Goal: Information Seeking & Learning: Find contact information

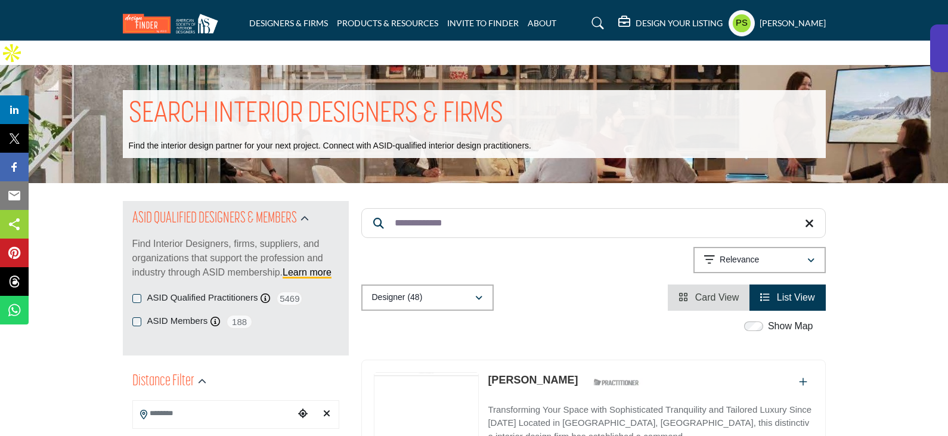
click at [806, 218] on icon at bounding box center [809, 224] width 9 height 12
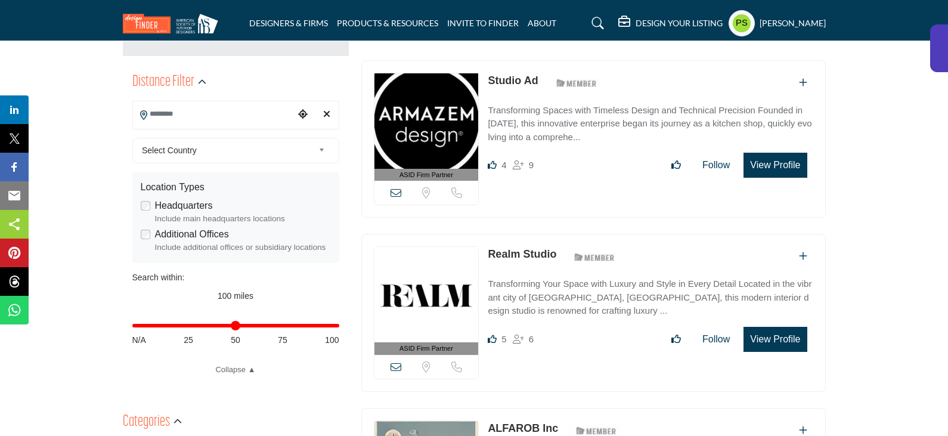
scroll to position [298, 0]
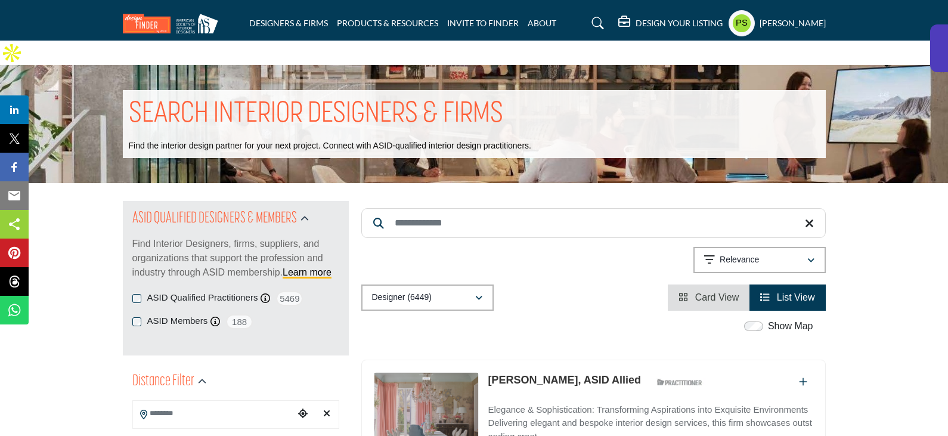
scroll to position [179, 0]
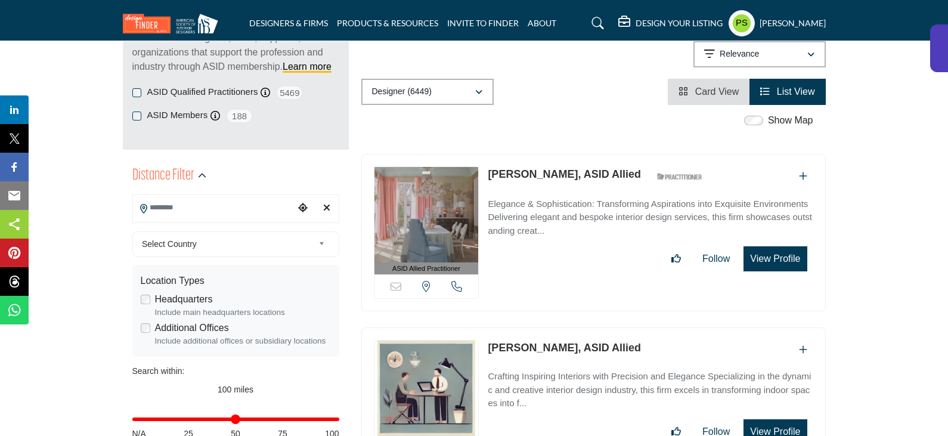
scroll to position [239, 0]
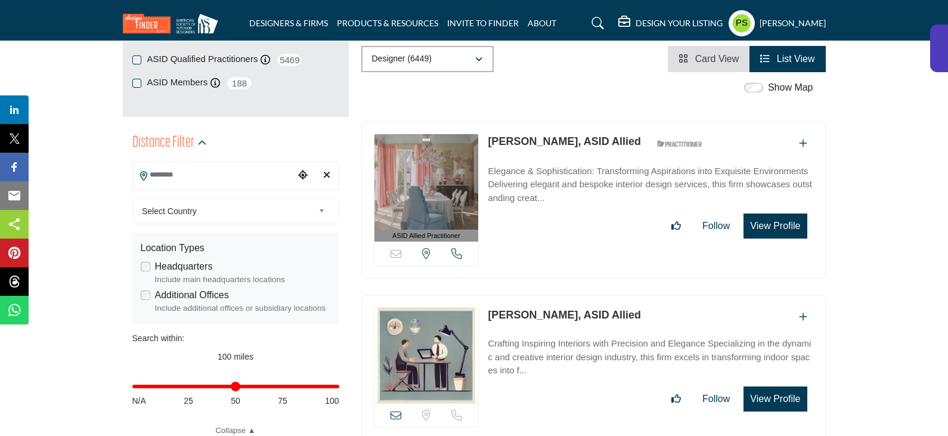
drag, startPoint x: 486, startPoint y: 118, endPoint x: 583, endPoint y: 120, distance: 97.3
click at [583, 121] on div "ASID Allied Practitioner ASID Allied Practitioners have successfully completed …" at bounding box center [593, 200] width 465 height 158
copy link "[PERSON_NAME]"
drag, startPoint x: 485, startPoint y: 292, endPoint x: 538, endPoint y: 292, distance: 53.1
click at [538, 295] on div "View email address of this listing Sorry, but we don't have a location for this…" at bounding box center [593, 368] width 465 height 146
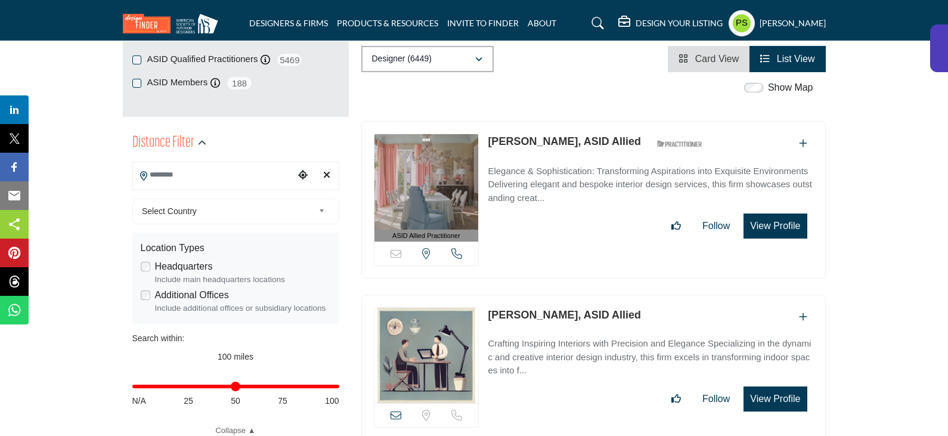
copy link "[PERSON_NAME]"
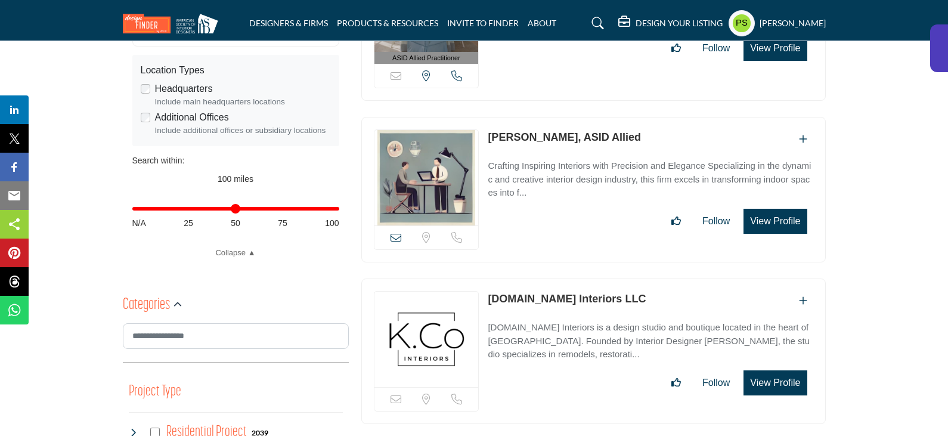
scroll to position [418, 0]
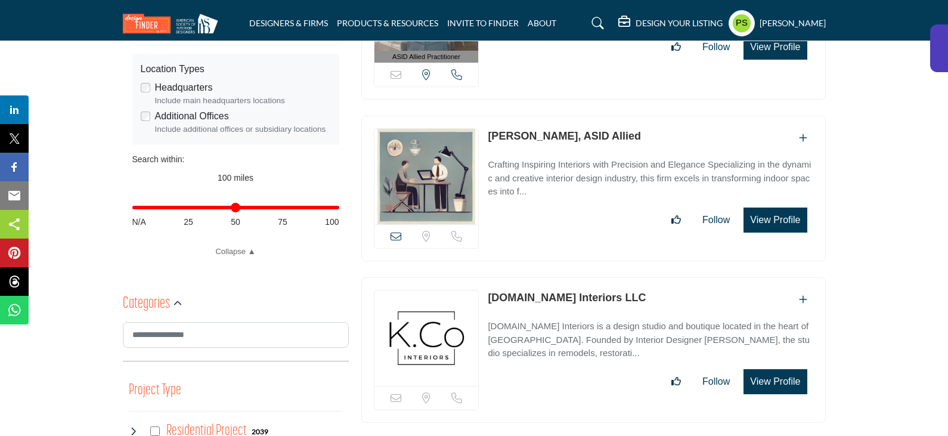
drag, startPoint x: 482, startPoint y: 273, endPoint x: 598, endPoint y: 276, distance: 115.7
click at [598, 277] on div "Sorry, but this listing is on a subscription plan which does not allow users to…" at bounding box center [593, 350] width 465 height 146
copy div "Sorry, but this listing is on a subscription plan which does not allow users to…"
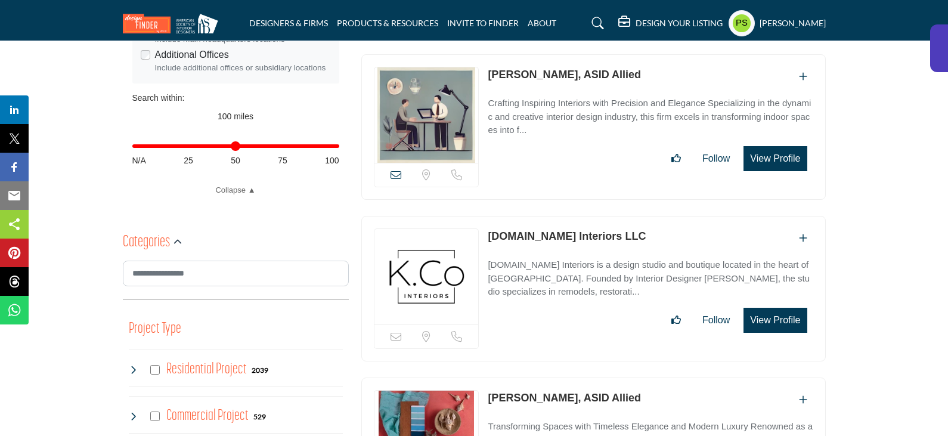
scroll to position [537, 0]
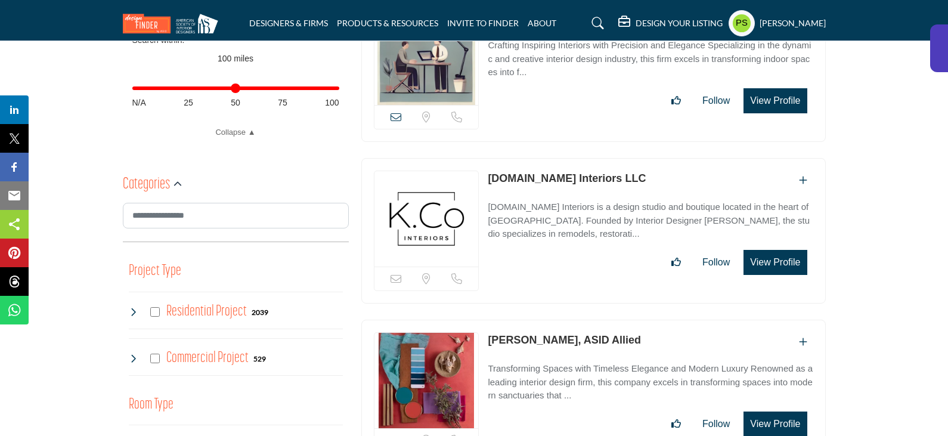
drag, startPoint x: 483, startPoint y: 312, endPoint x: 541, endPoint y: 314, distance: 58.5
click at [541, 320] on div "View email address of this listing Sorry, but we don't have a location for this…" at bounding box center [593, 393] width 465 height 146
copy div "View email address of this listing Sorry, but we don't have a location for this…"
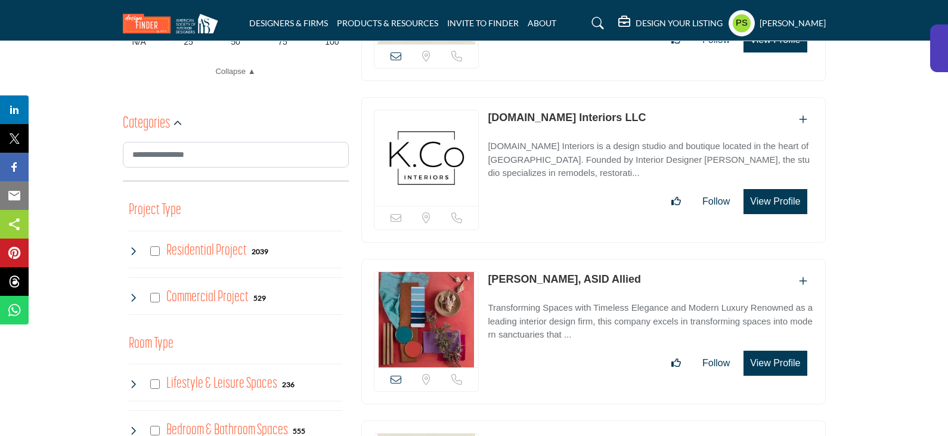
scroll to position [656, 0]
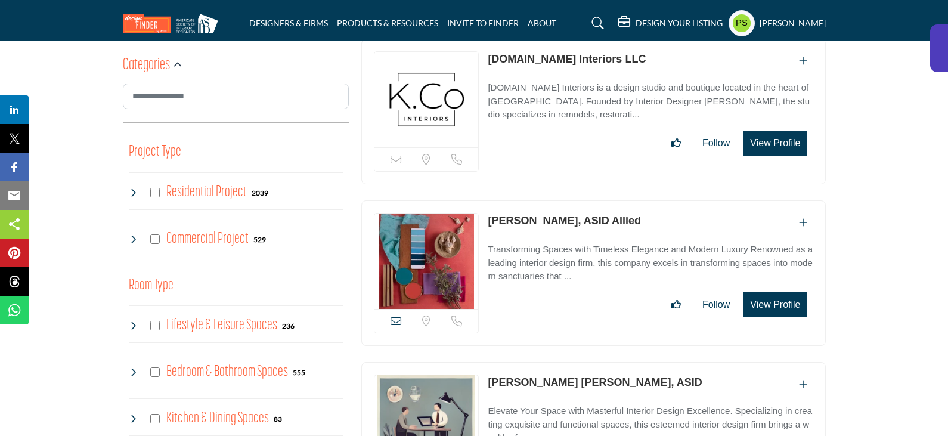
drag, startPoint x: 481, startPoint y: 356, endPoint x: 595, endPoint y: 357, distance: 113.9
click at [595, 362] on div "View email address of this listing Sorry, but we don't have a location for this…" at bounding box center [593, 435] width 465 height 146
copy div "View email address of this listing Sorry, but we don't have a location for this…"
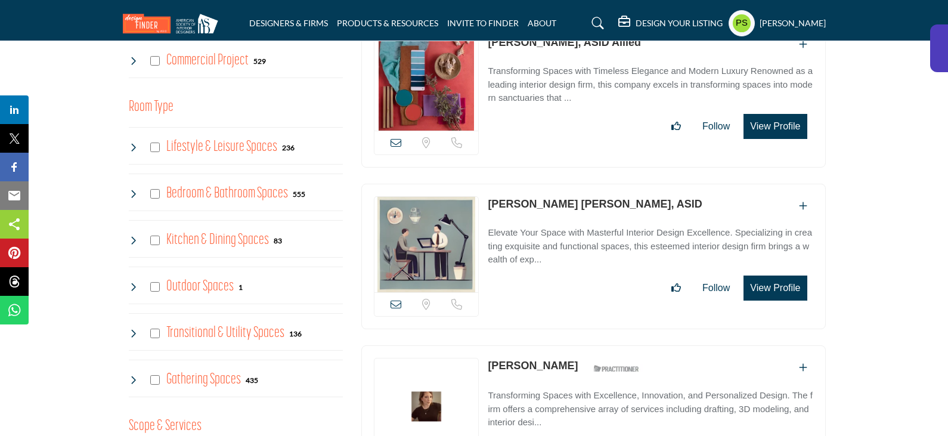
scroll to position [835, 0]
drag, startPoint x: 484, startPoint y: 336, endPoint x: 567, endPoint y: 338, distance: 83.5
click at [567, 345] on div "ASID Professional Practitioner ASID Professional Practitioners have successfull…" at bounding box center [593, 424] width 465 height 158
copy link "[PERSON_NAME]"
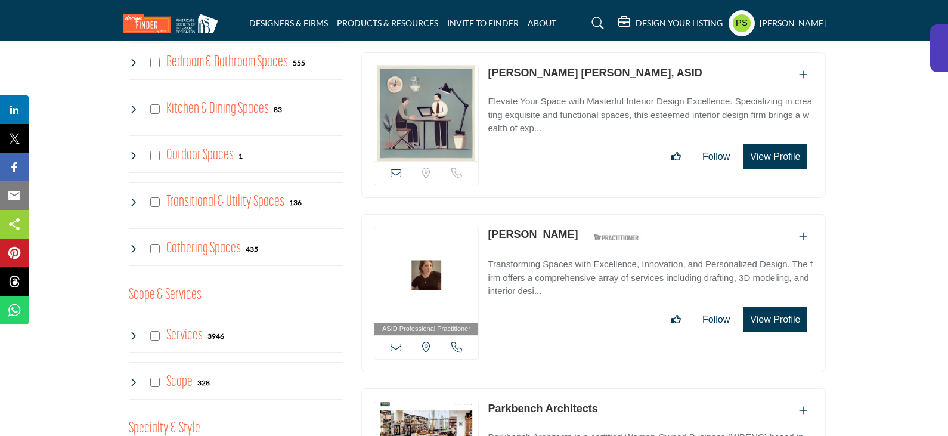
scroll to position [1074, 0]
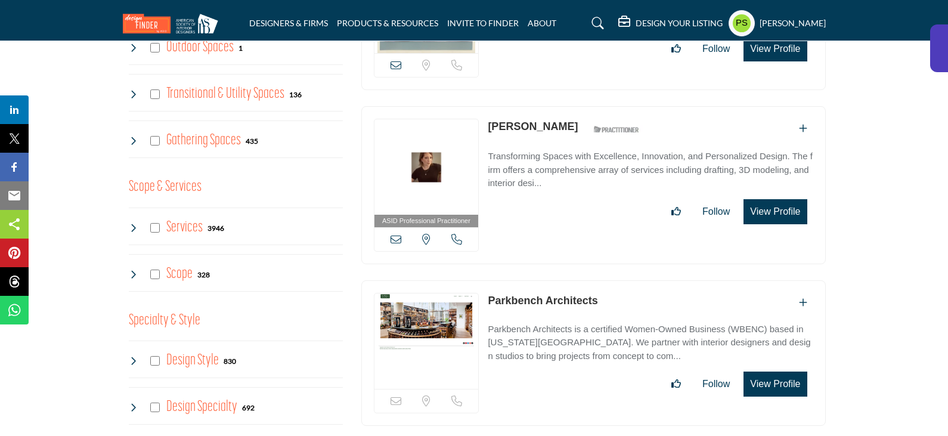
drag, startPoint x: 480, startPoint y: 271, endPoint x: 599, endPoint y: 276, distance: 119.4
click at [599, 280] on div "Sorry, but this listing is on a subscription plan which does not allow users to…" at bounding box center [593, 353] width 465 height 146
copy div "Sorry, but this listing is on a subscription plan which does not allow users to…"
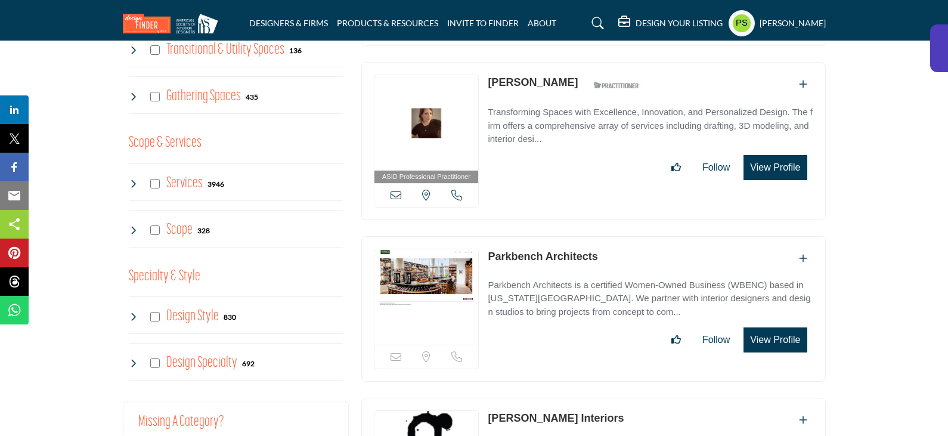
scroll to position [1193, 0]
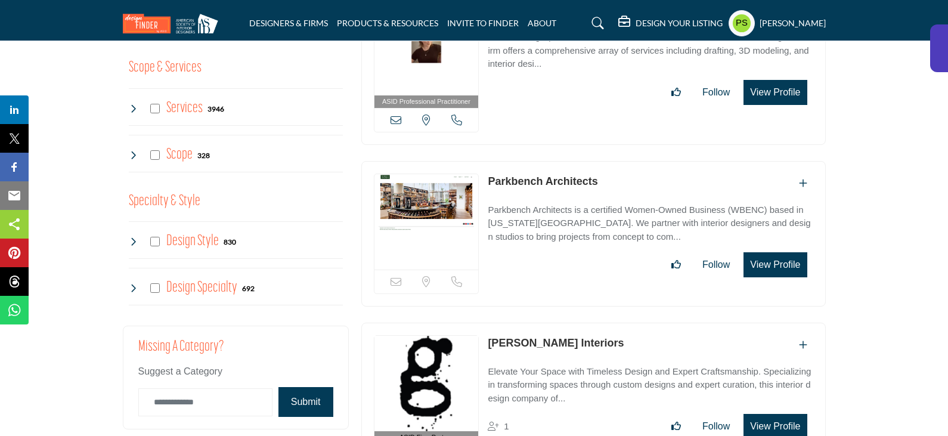
drag, startPoint x: 484, startPoint y: 313, endPoint x: 558, endPoint y: 316, distance: 73.4
click at [558, 323] on div "ASID Firm Partner ASID Firm Partners are design companies with ASID-qualified i…" at bounding box center [593, 402] width 465 height 158
copy link "Gregory Todd"
drag, startPoint x: 608, startPoint y: 313, endPoint x: 562, endPoint y: 319, distance: 46.9
click at [562, 335] on div "Gregory Todd Interiors" at bounding box center [650, 345] width 325 height 20
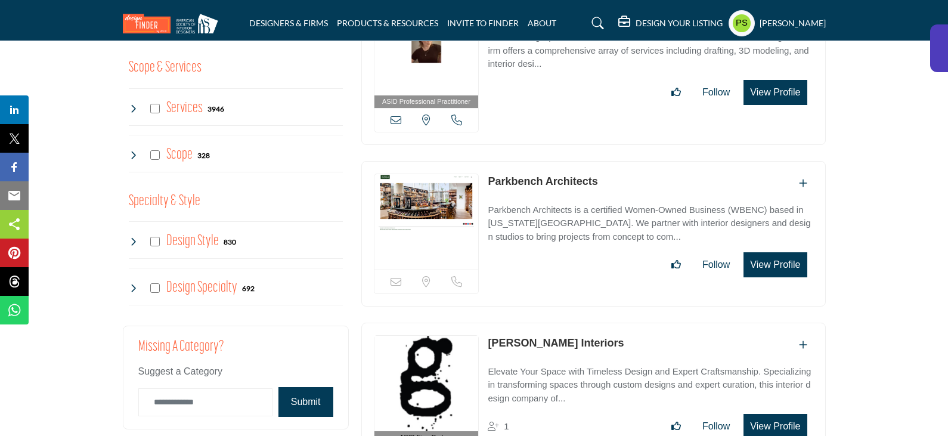
copy link "Interiors"
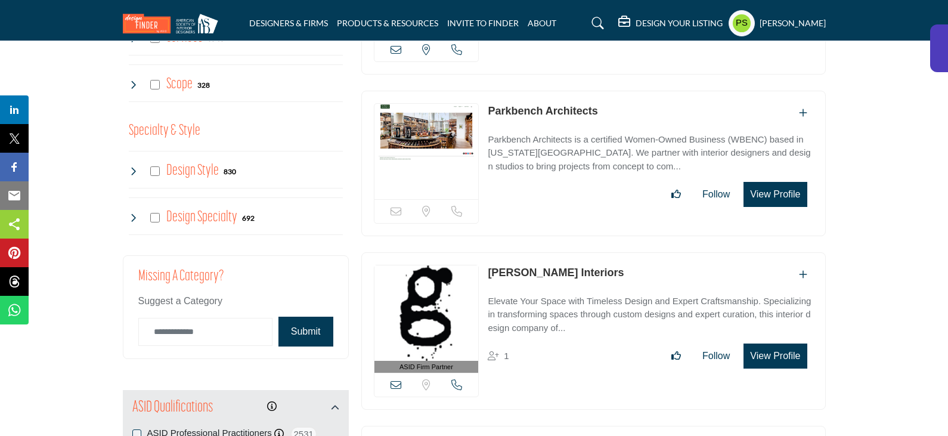
scroll to position [1372, 0]
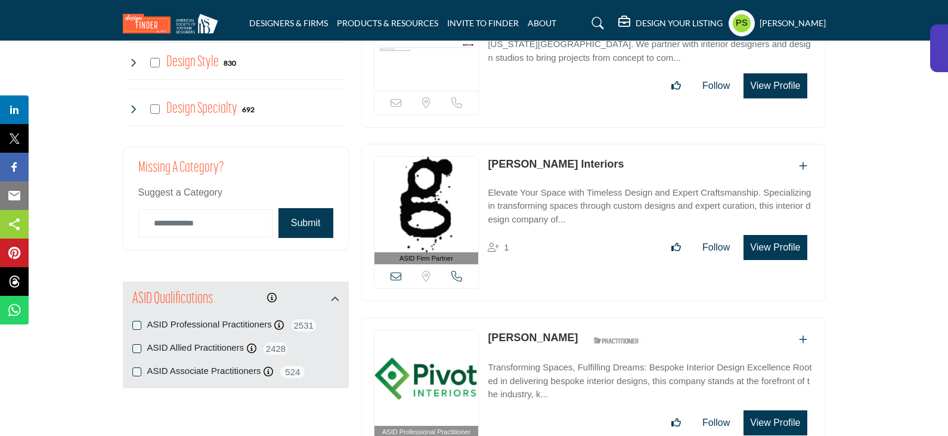
drag, startPoint x: 483, startPoint y: 307, endPoint x: 564, endPoint y: 311, distance: 80.6
click at [564, 317] on div "ASID Professional Practitioner ASID Professional Practitioners have successfull…" at bounding box center [593, 396] width 465 height 158
copy div "View email address of this listing View the location of this listing Call Numbe…"
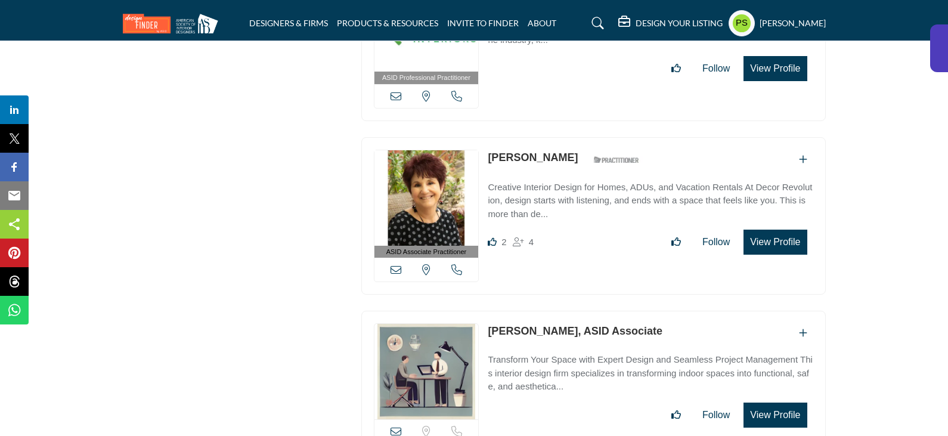
scroll to position [1730, 0]
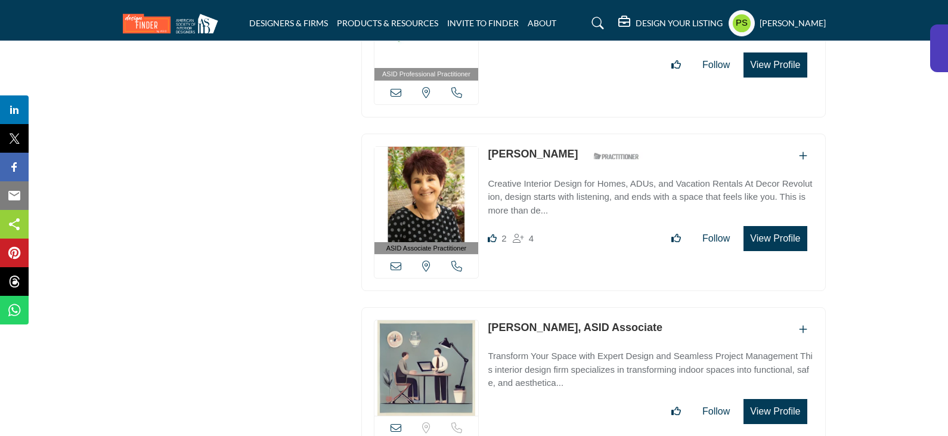
drag, startPoint x: 483, startPoint y: 297, endPoint x: 569, endPoint y: 299, distance: 86.5
click at [569, 307] on div "View email address of this listing Sorry, but we don't have a location for this…" at bounding box center [593, 380] width 465 height 146
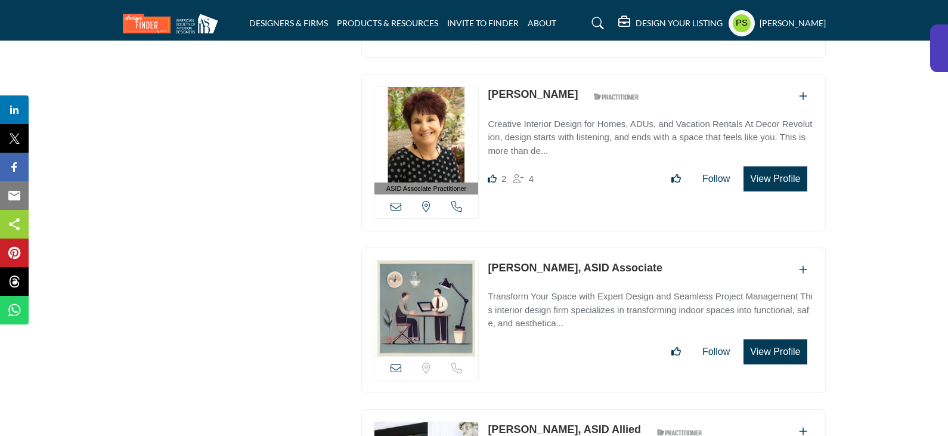
scroll to position [1909, 0]
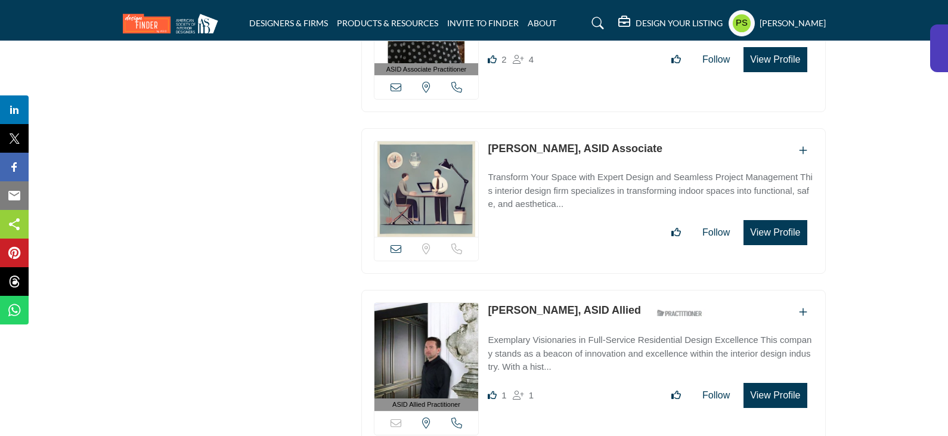
drag, startPoint x: 486, startPoint y: 279, endPoint x: 569, endPoint y: 277, distance: 83.5
click at [569, 290] on div "ASID Allied Practitioner ASID Allied Practitioners have successfully completed …" at bounding box center [593, 369] width 465 height 158
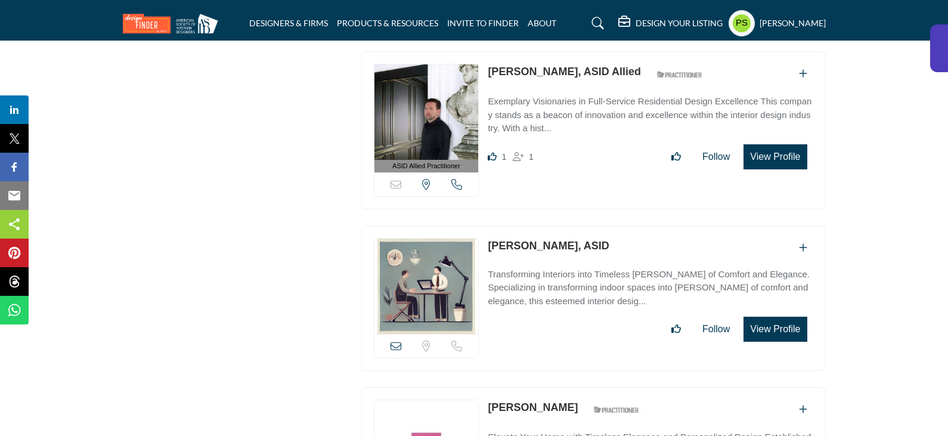
drag, startPoint x: 481, startPoint y: 213, endPoint x: 572, endPoint y: 217, distance: 90.7
click at [572, 225] on div "View email address of this listing Sorry, but we don't have a location for this…" at bounding box center [593, 298] width 465 height 146
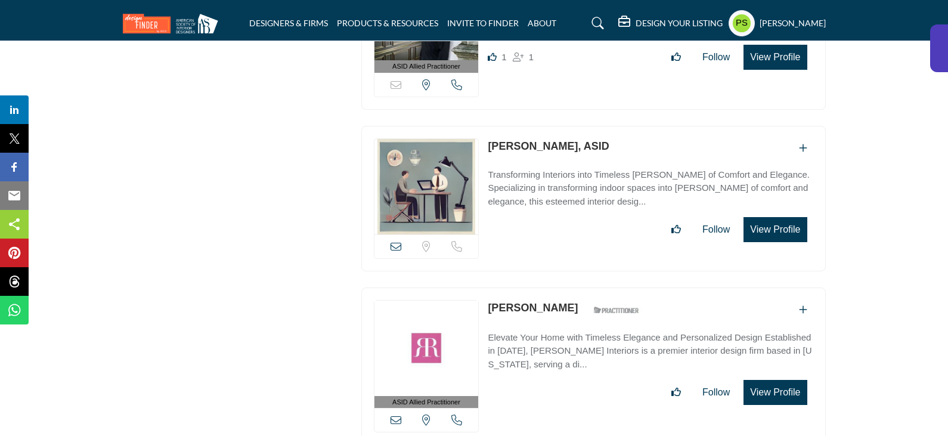
scroll to position [2326, 0]
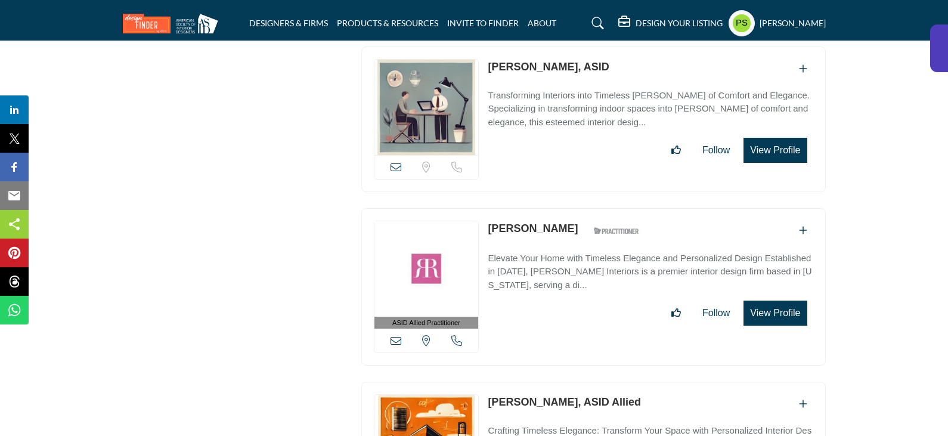
drag, startPoint x: 486, startPoint y: 194, endPoint x: 571, endPoint y: 198, distance: 85.4
click at [571, 208] on div "ASID Allied Practitioner ASID Allied Practitioners have successfully completed …" at bounding box center [593, 287] width 465 height 158
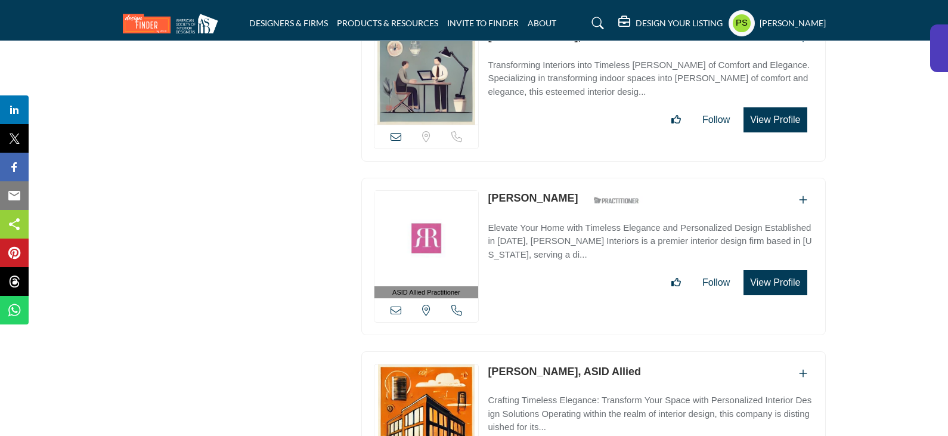
scroll to position [2386, 0]
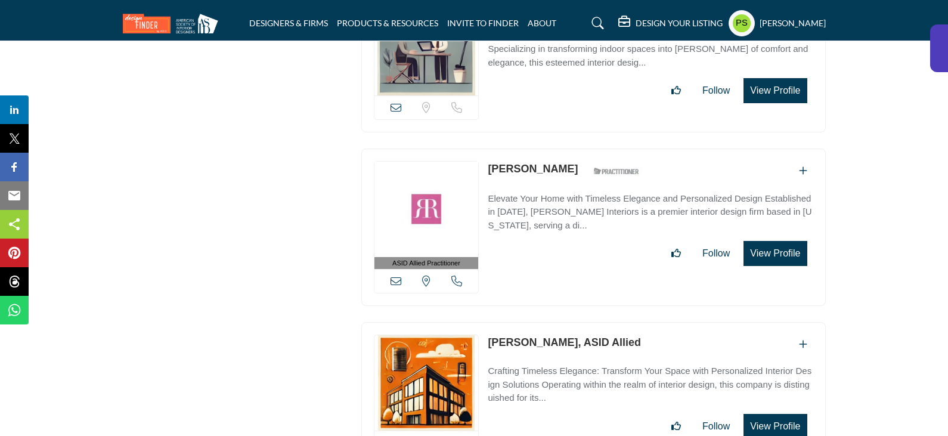
drag, startPoint x: 484, startPoint y: 309, endPoint x: 561, endPoint y: 310, distance: 76.9
click at [561, 322] on div "View email address of this listing Sorry, but we don't have a location for this…" at bounding box center [593, 395] width 465 height 146
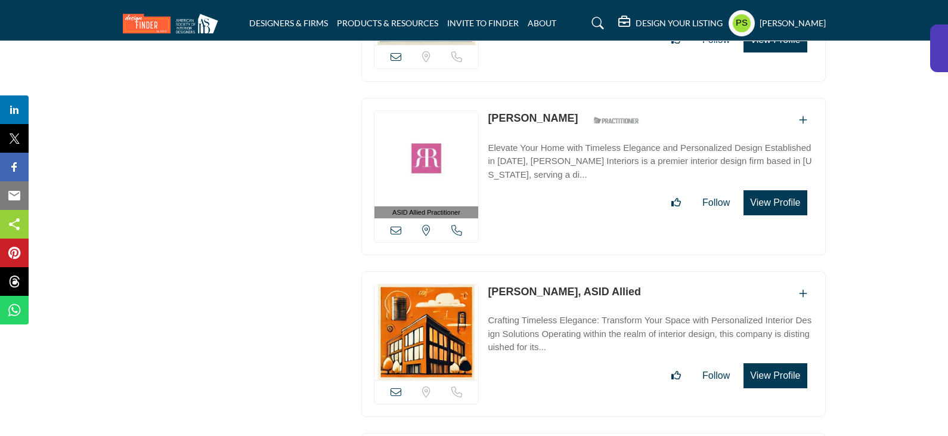
scroll to position [2505, 0]
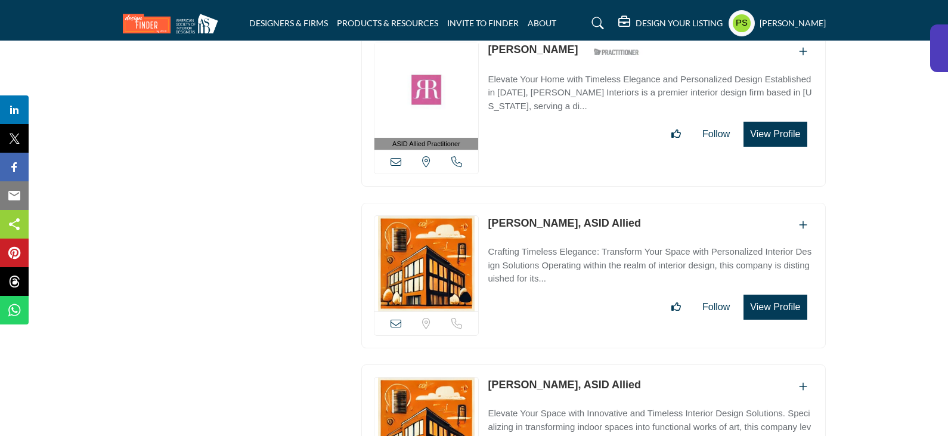
drag, startPoint x: 483, startPoint y: 353, endPoint x: 552, endPoint y: 354, distance: 69.2
click at [552, 364] on div "View email address of this listing Sorry, but we don't have a location for this…" at bounding box center [593, 437] width 465 height 146
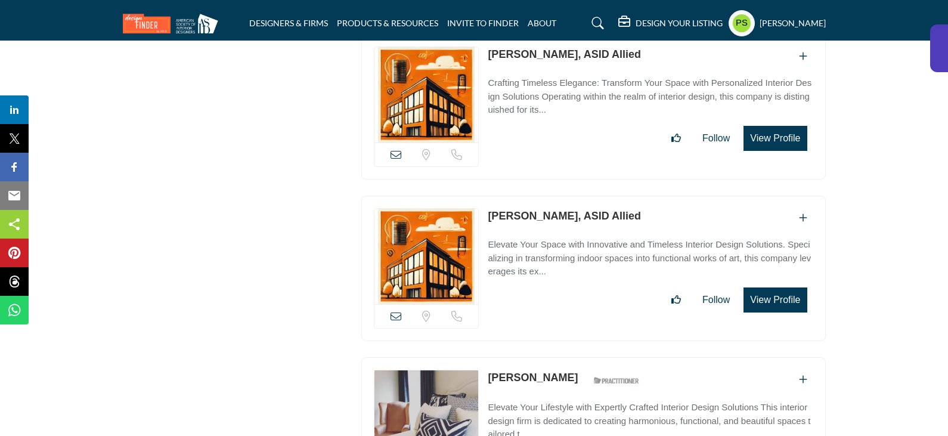
scroll to position [2684, 0]
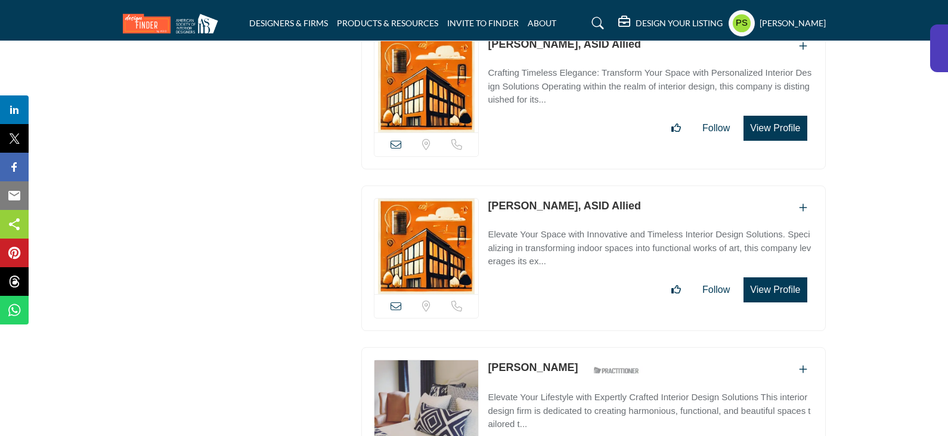
drag, startPoint x: 482, startPoint y: 330, endPoint x: 557, endPoint y: 340, distance: 75.8
click at [557, 347] on div "ASID Allied Practitioner ASID Allied Practitioners have successfully completed …" at bounding box center [593, 426] width 465 height 158
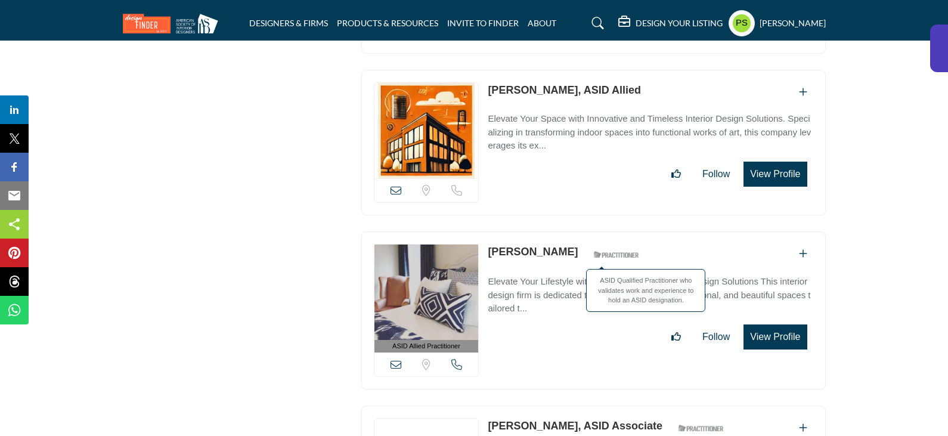
scroll to position [2923, 0]
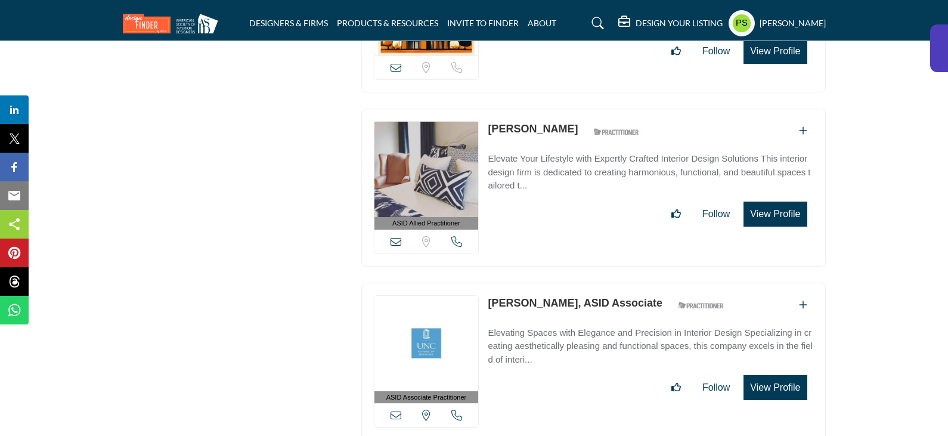
drag, startPoint x: 484, startPoint y: 268, endPoint x: 576, endPoint y: 273, distance: 91.4
click at [576, 283] on div "ASID Associate Practitioner ASID Associate Practitioners have a degree in any m…" at bounding box center [593, 362] width 465 height 158
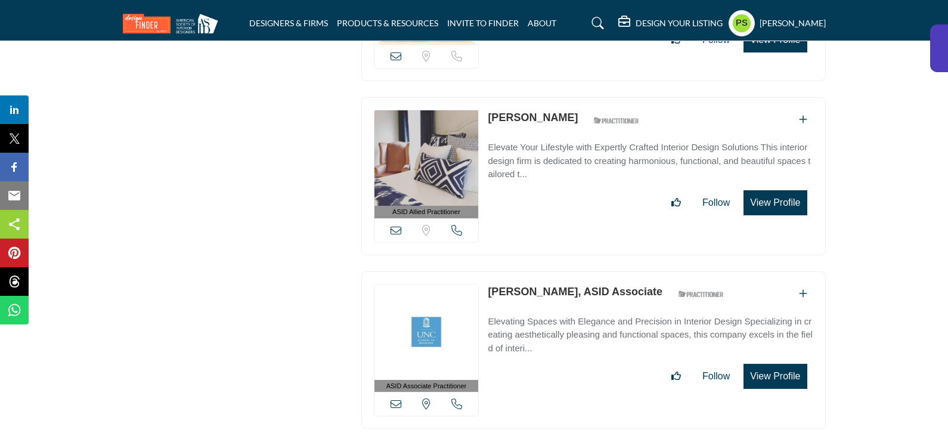
scroll to position [3161, 0]
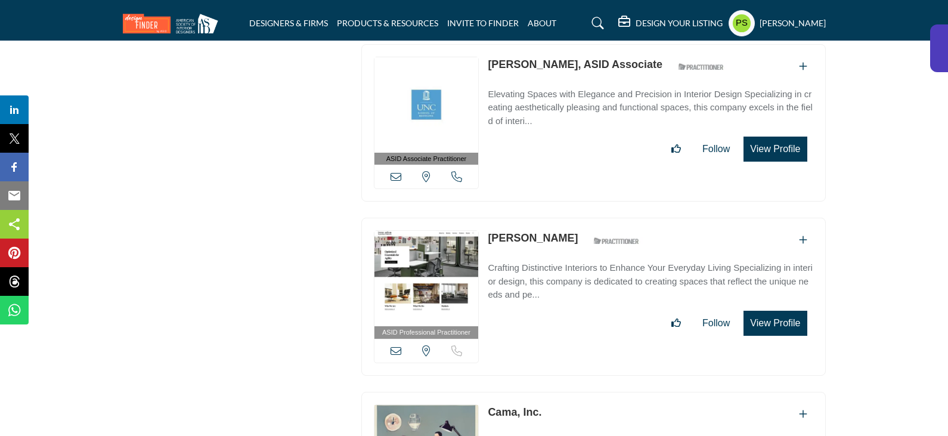
drag, startPoint x: 487, startPoint y: 204, endPoint x: 561, endPoint y: 208, distance: 74.1
click at [561, 218] on div "ASID Professional Practitioner ASID Professional Practitioners have successfull…" at bounding box center [593, 297] width 465 height 158
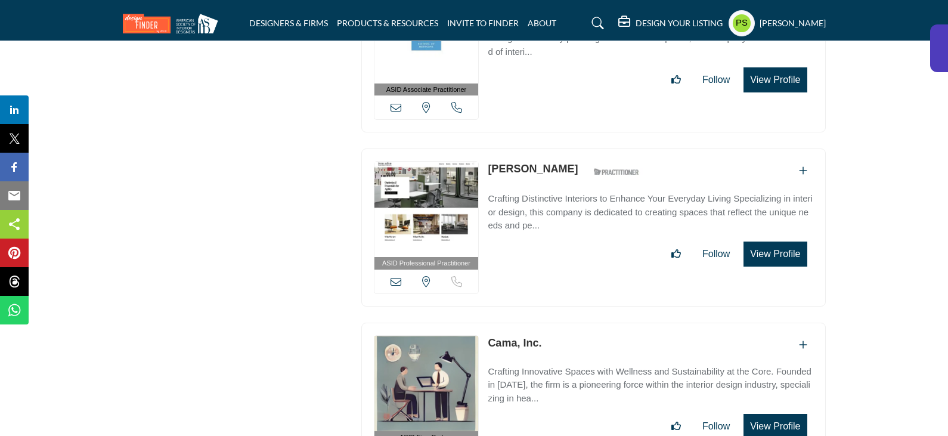
scroll to position [3280, 0]
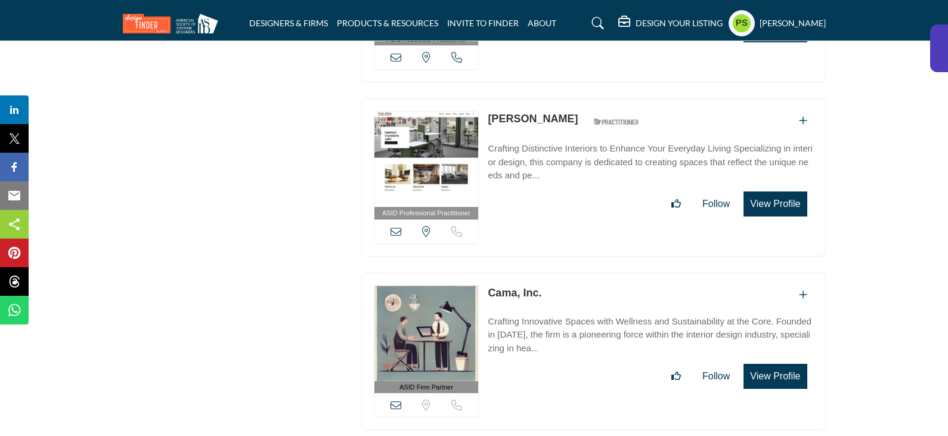
drag, startPoint x: 483, startPoint y: 255, endPoint x: 517, endPoint y: 261, distance: 35.2
click at [517, 273] on div "ASID Firm Partner ASID Firm Partners are design companies with ASID-qualified i…" at bounding box center [593, 352] width 465 height 158
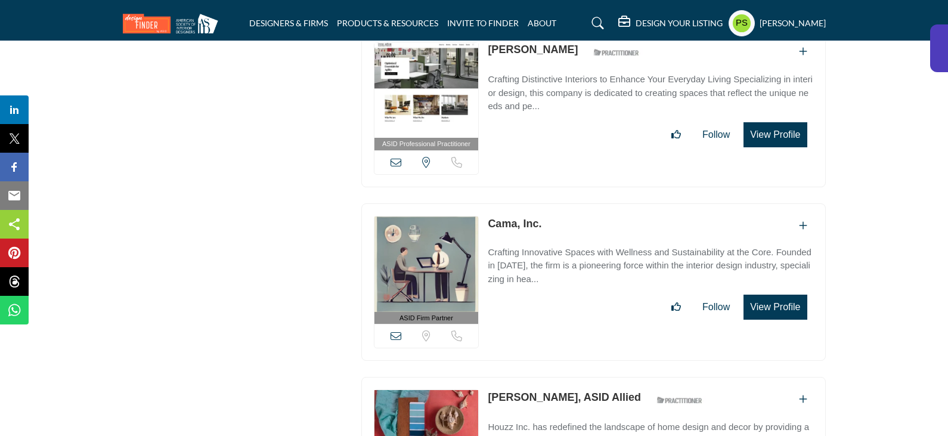
scroll to position [3400, 0]
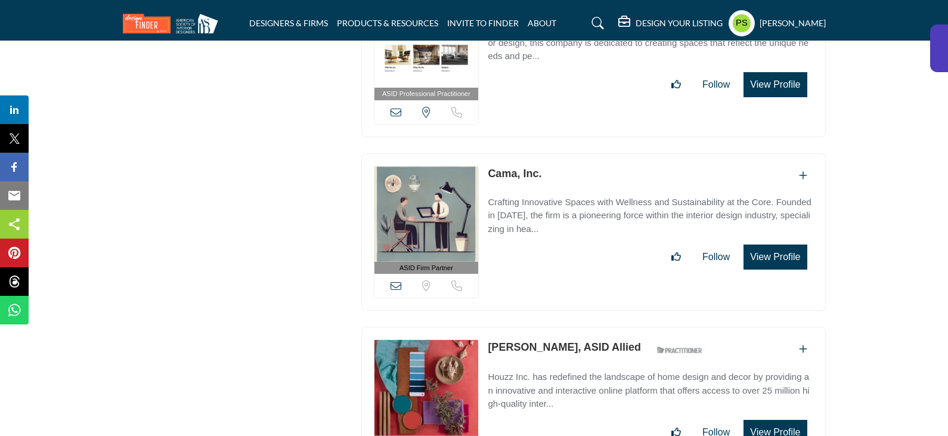
drag, startPoint x: 487, startPoint y: 310, endPoint x: 555, endPoint y: 310, distance: 68.0
click at [555, 327] on div "ASID Allied Practitioner ASID Allied Practitioners have successfully completed …" at bounding box center [593, 406] width 465 height 158
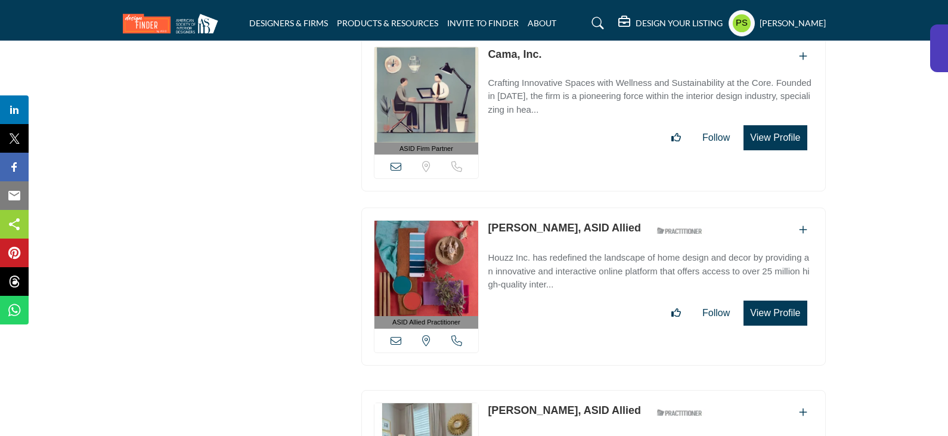
scroll to position [3638, 0]
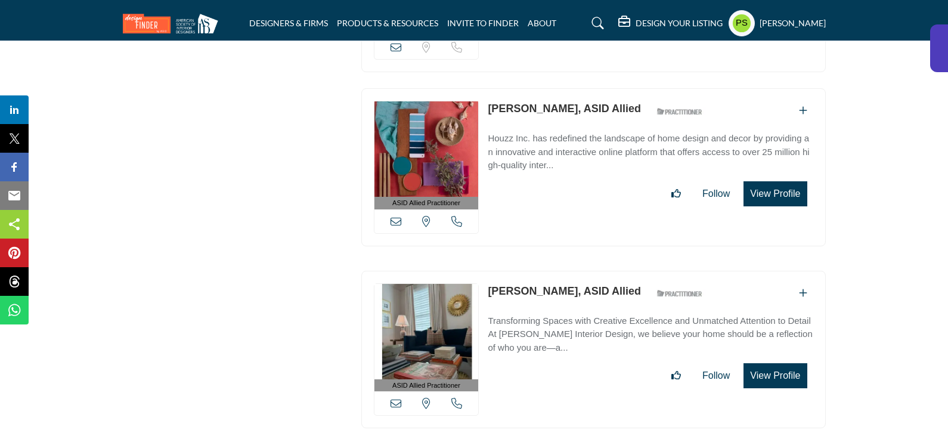
drag, startPoint x: 484, startPoint y: 255, endPoint x: 561, endPoint y: 253, distance: 77.0
click at [561, 271] on div "ASID Allied Practitioner ASID Allied Practitioners have successfully completed …" at bounding box center [593, 350] width 465 height 158
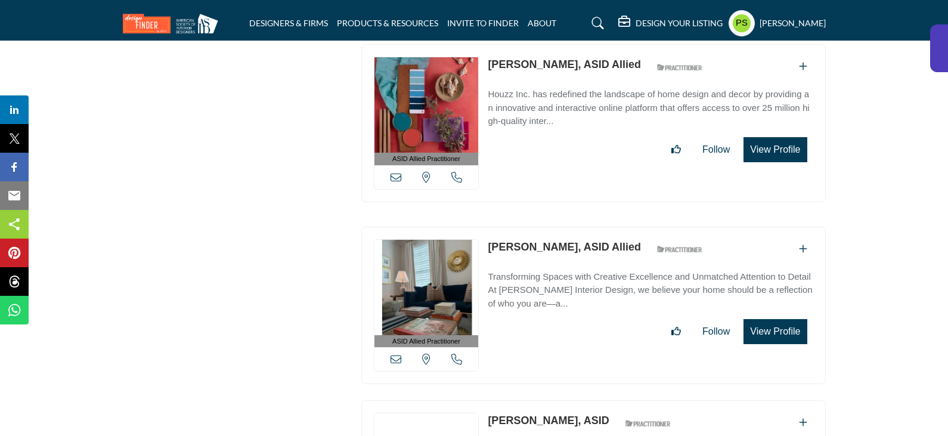
scroll to position [3758, 0]
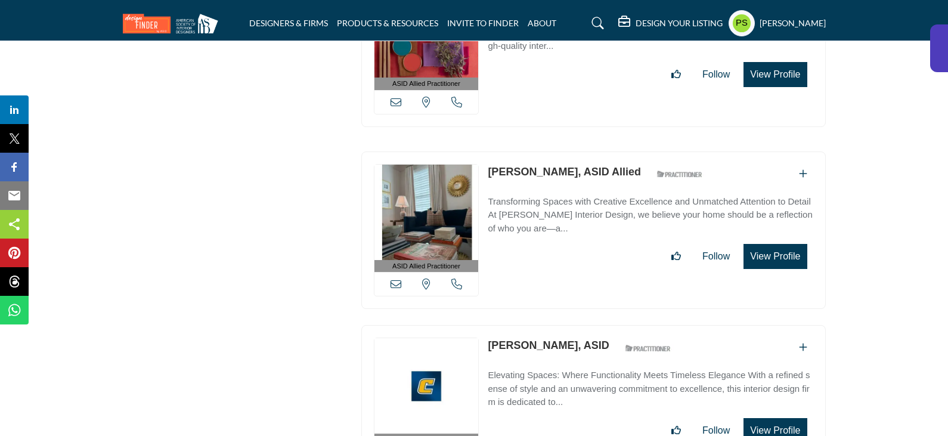
drag, startPoint x: 484, startPoint y: 309, endPoint x: 580, endPoint y: 313, distance: 96.1
click at [580, 325] on div "ASID Professional Practitioner ASID Professional Practitioners have successfull…" at bounding box center [593, 404] width 465 height 158
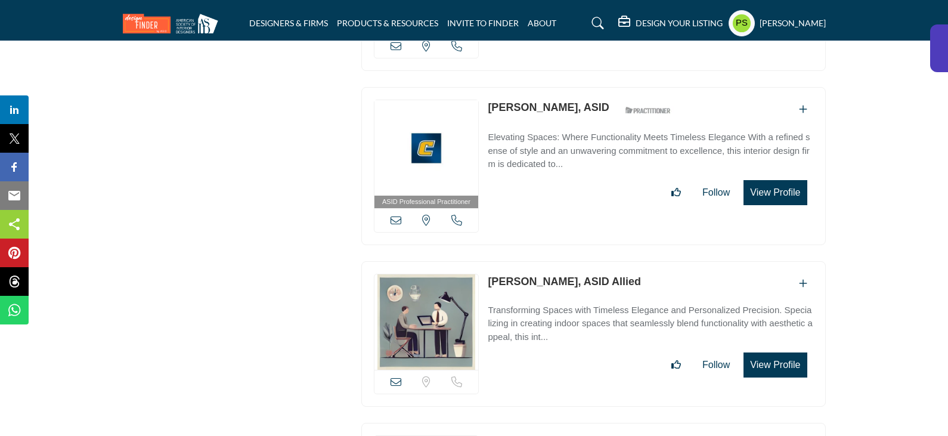
scroll to position [3996, 0]
drag, startPoint x: 480, startPoint y: 242, endPoint x: 562, endPoint y: 244, distance: 82.3
click at [562, 261] on div "View email address of this listing Sorry, but we don't have a location for this…" at bounding box center [593, 334] width 465 height 146
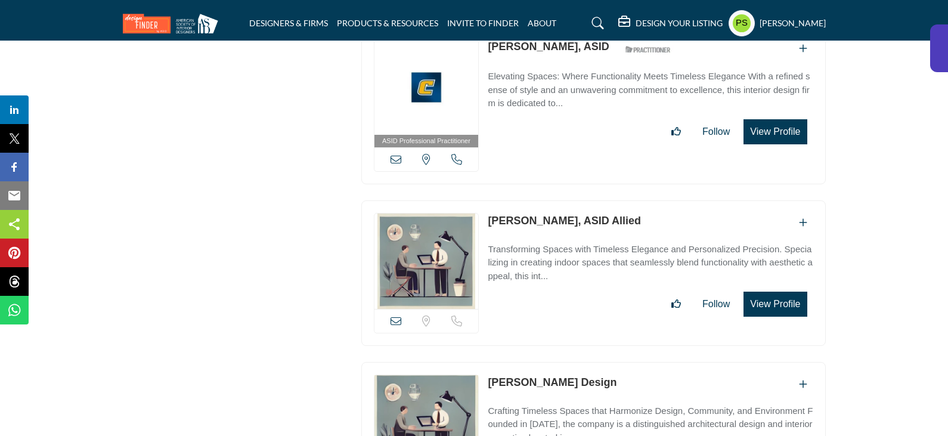
scroll to position [4235, 0]
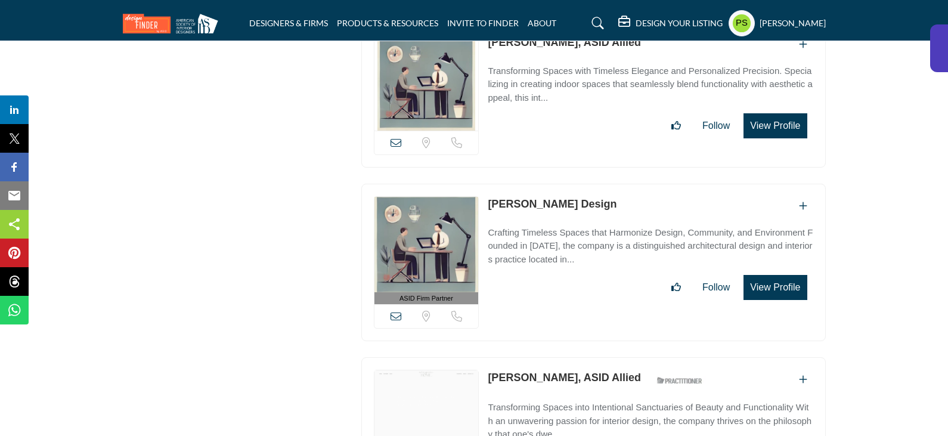
drag, startPoint x: 486, startPoint y: 165, endPoint x: 574, endPoint y: 166, distance: 87.7
click at [574, 184] on div "ASID Firm Partner ASID Firm Partners are design companies with ASID-qualified i…" at bounding box center [593, 263] width 465 height 158
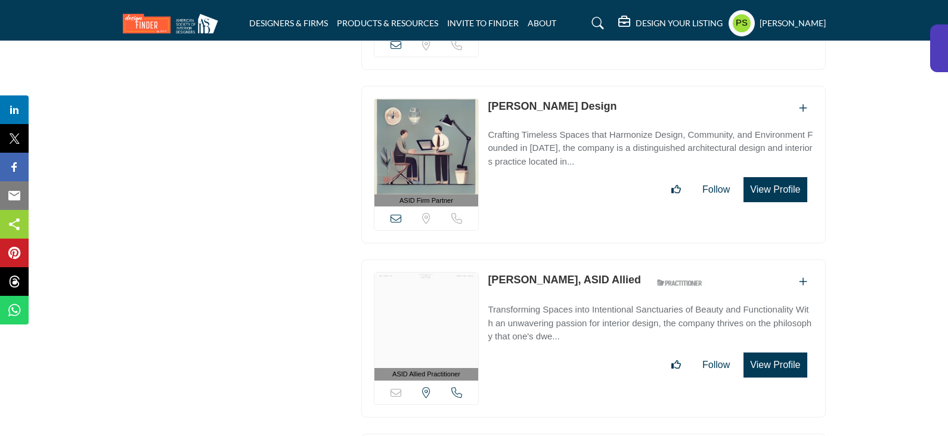
scroll to position [4473, 0]
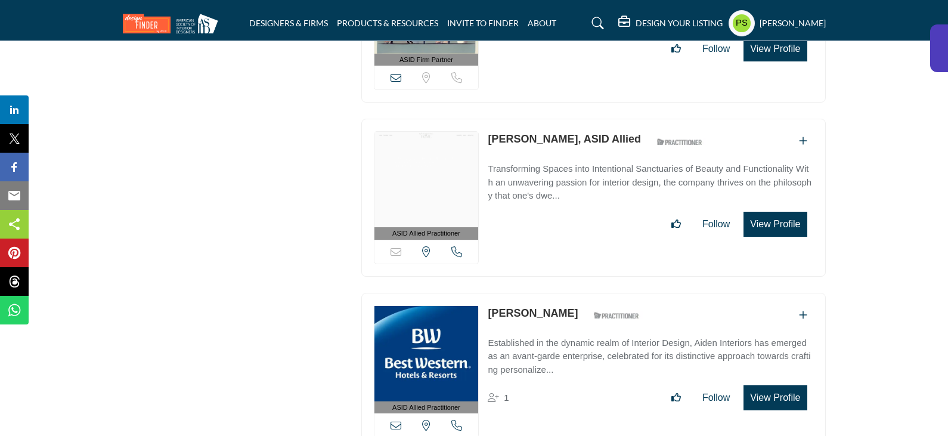
drag, startPoint x: 481, startPoint y: 99, endPoint x: 576, endPoint y: 106, distance: 95.1
click at [576, 119] on div "ASID Allied Practitioner ASID Allied Practitioners have successfully completed …" at bounding box center [593, 198] width 465 height 158
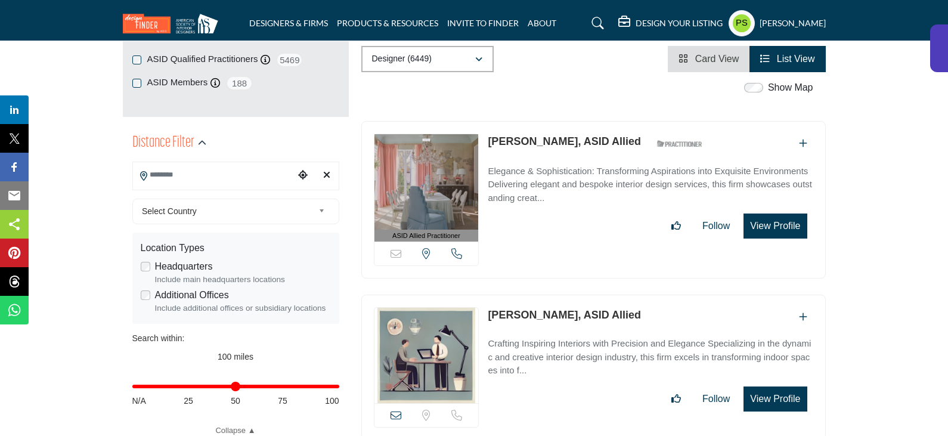
scroll to position [0, 0]
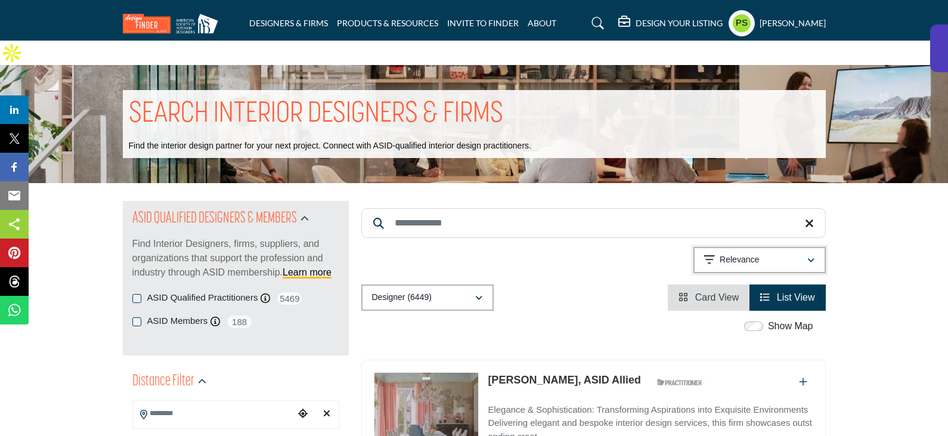
click at [770, 253] on div "Relevance" at bounding box center [755, 260] width 103 height 14
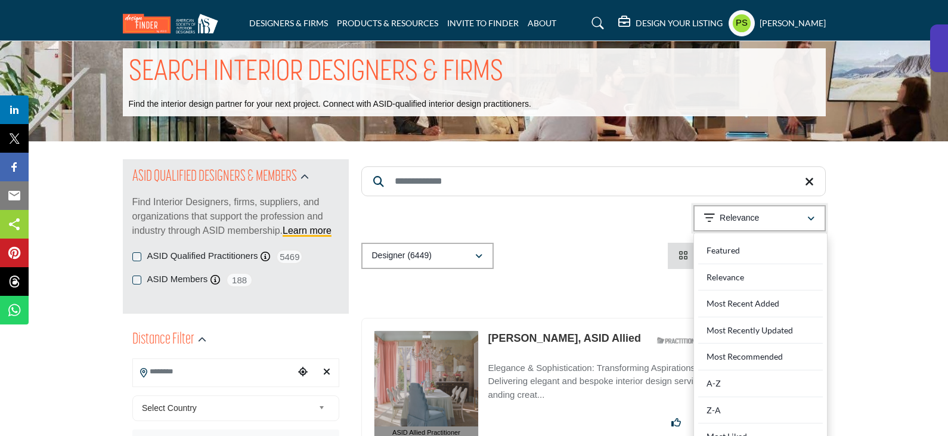
scroll to position [239, 0]
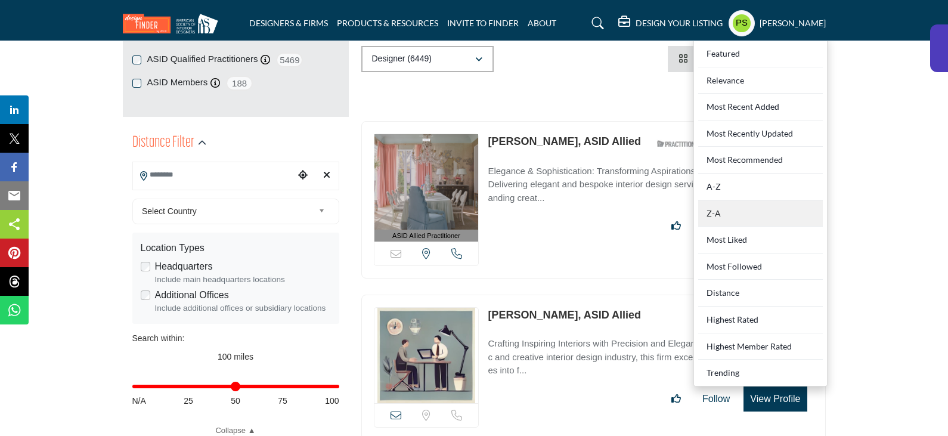
click at [741, 200] on div "Z-A" at bounding box center [760, 213] width 125 height 27
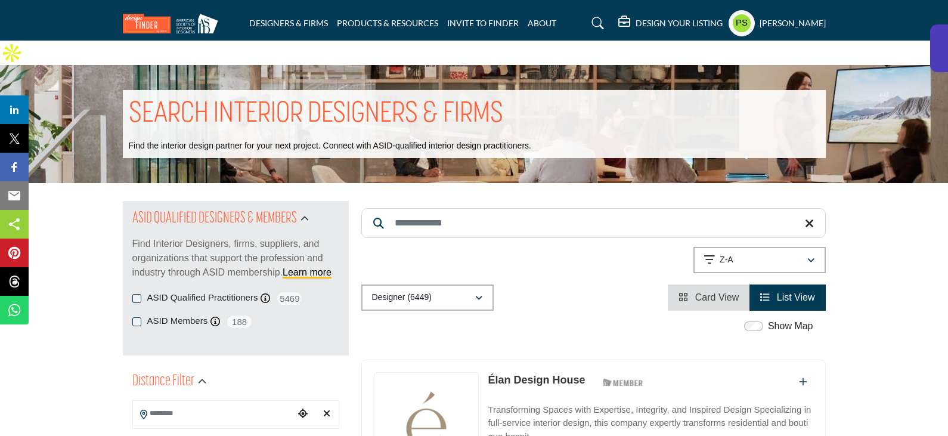
click at [811, 218] on icon at bounding box center [809, 224] width 9 height 12
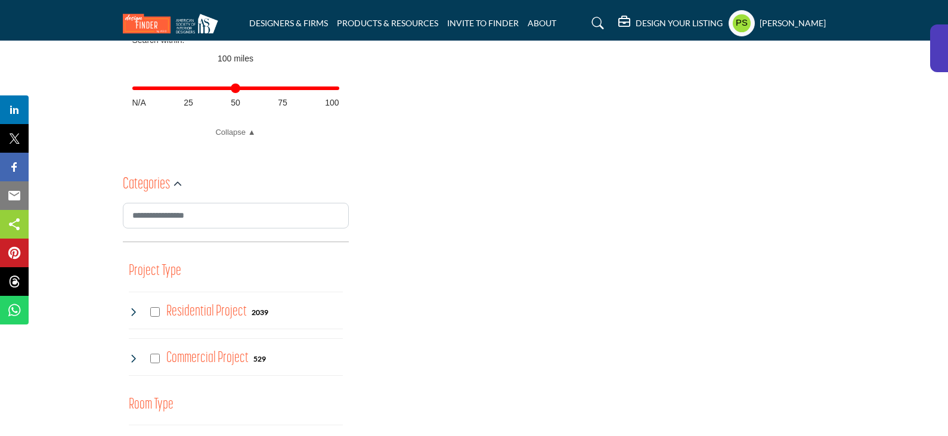
scroll to position [716, 0]
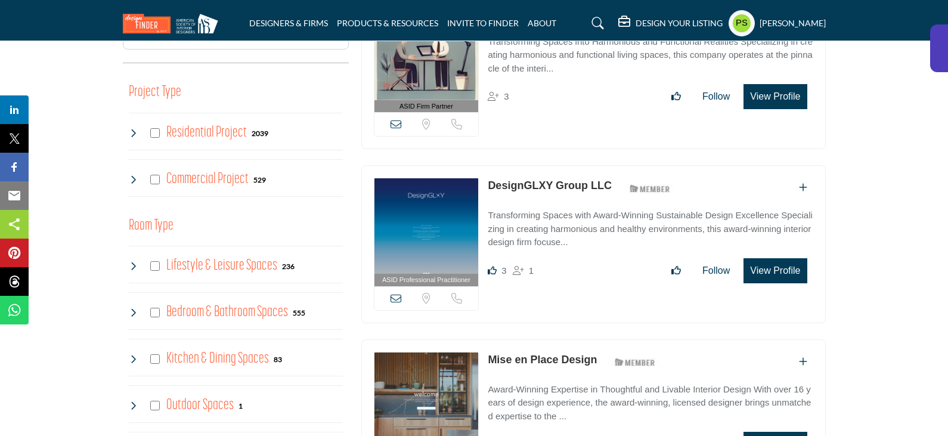
click at [135, 128] on icon at bounding box center [134, 133] width 10 height 10
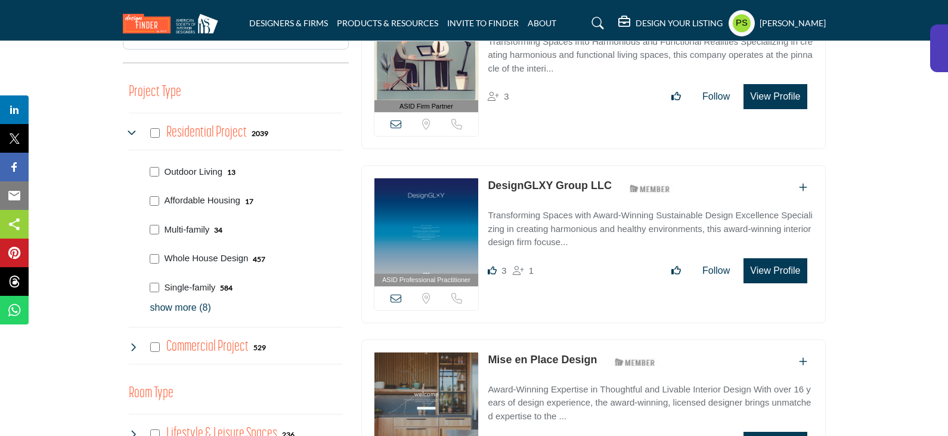
click at [174, 301] on p "show more (8)" at bounding box center [246, 308] width 193 height 14
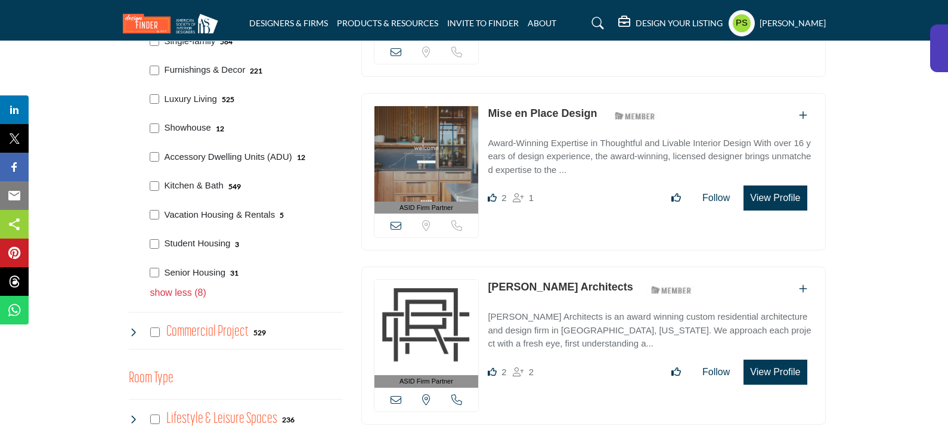
scroll to position [954, 0]
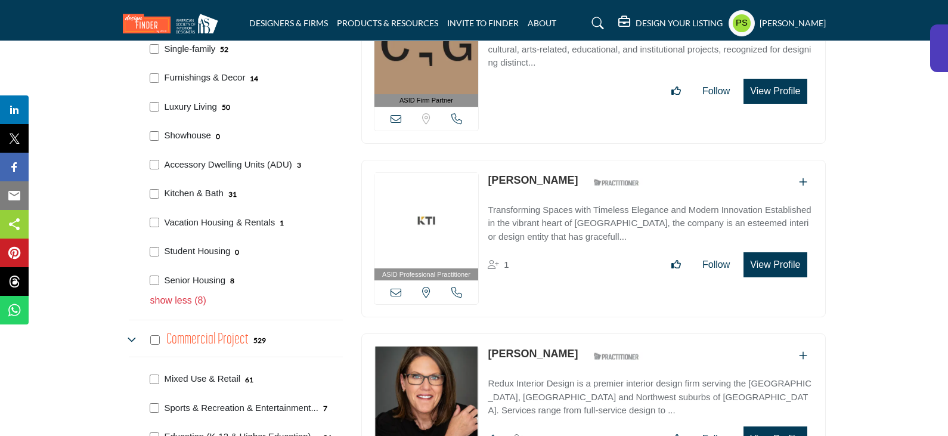
scroll to position [895, 0]
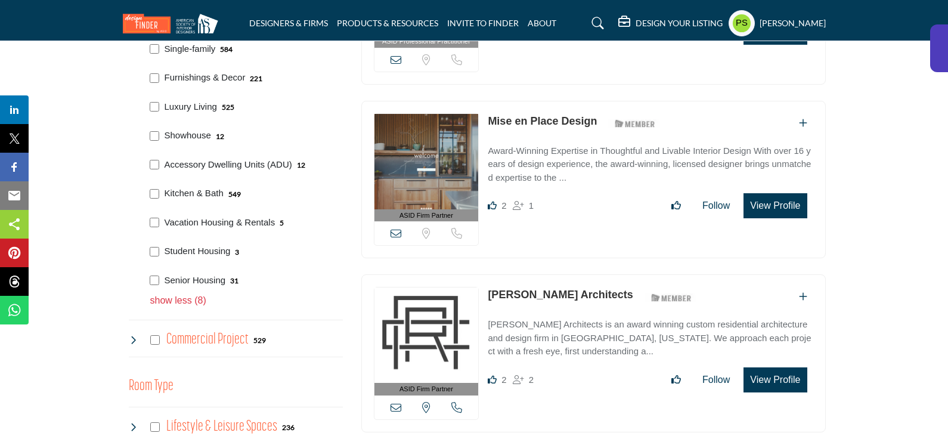
scroll to position [895, 0]
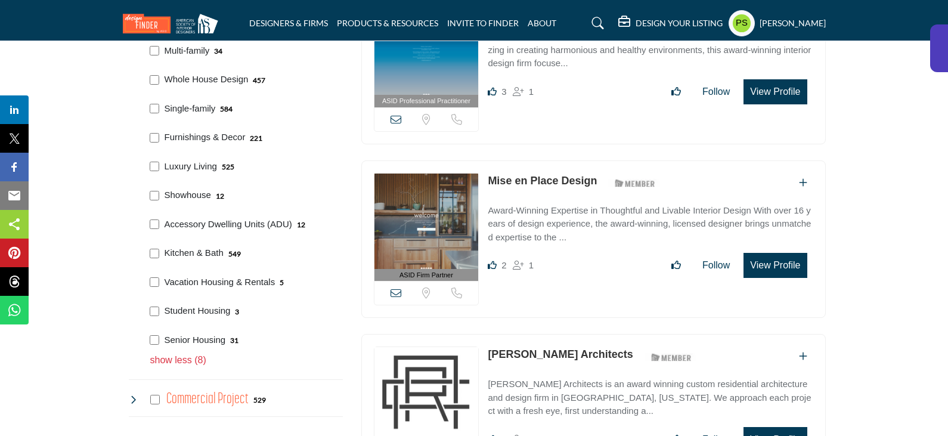
click at [191, 353] on p "show less (8)" at bounding box center [246, 360] width 193 height 14
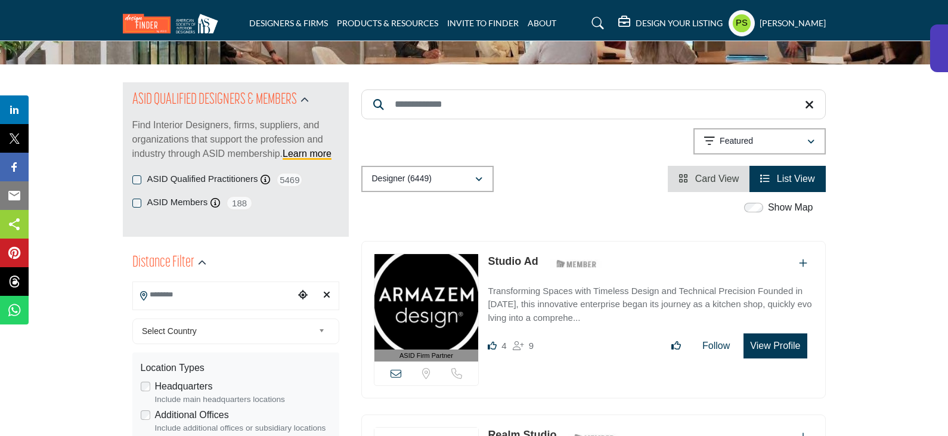
scroll to position [0, 0]
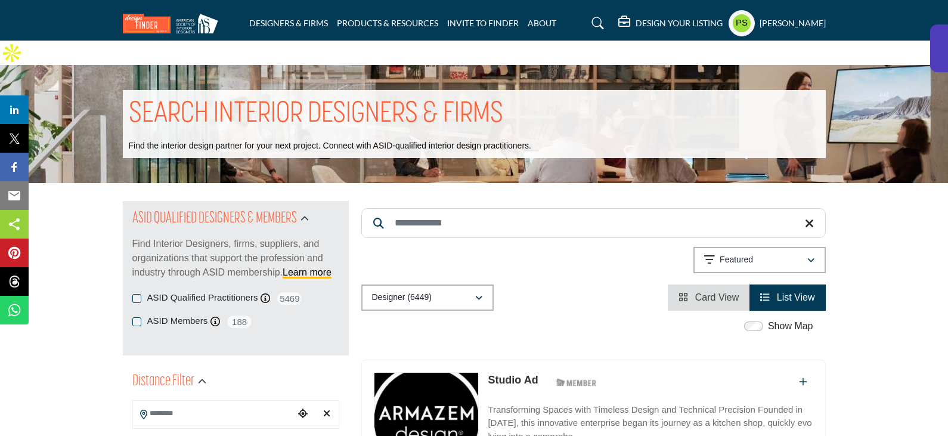
click at [435, 208] on input "Search Keyword" at bounding box center [593, 223] width 465 height 30
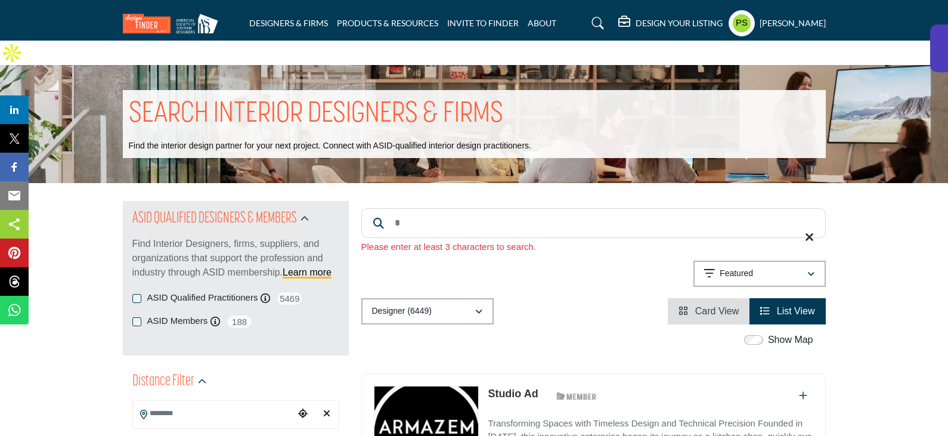
click at [432, 208] on input "*" at bounding box center [593, 223] width 465 height 30
type input "*"
click at [551, 298] on div "Designer (6449) All (6729) Designer (6449) Products (3) Projects (280)" at bounding box center [593, 311] width 465 height 26
click at [446, 208] on input "*" at bounding box center [593, 223] width 465 height 30
click at [379, 218] on icon at bounding box center [378, 223] width 11 height 11
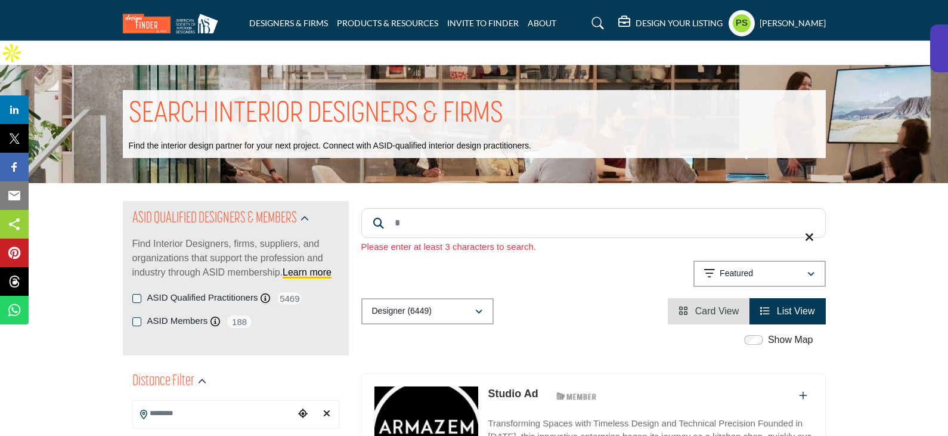
click at [428, 208] on input "*" at bounding box center [593, 223] width 465 height 30
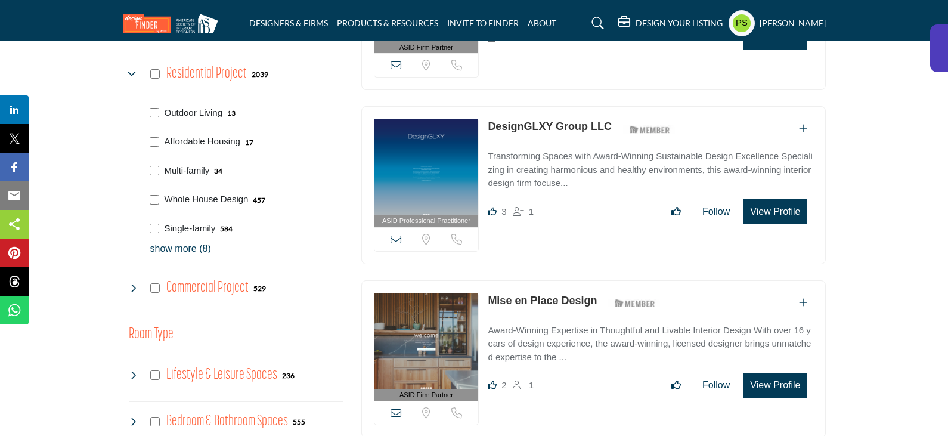
scroll to position [775, 0]
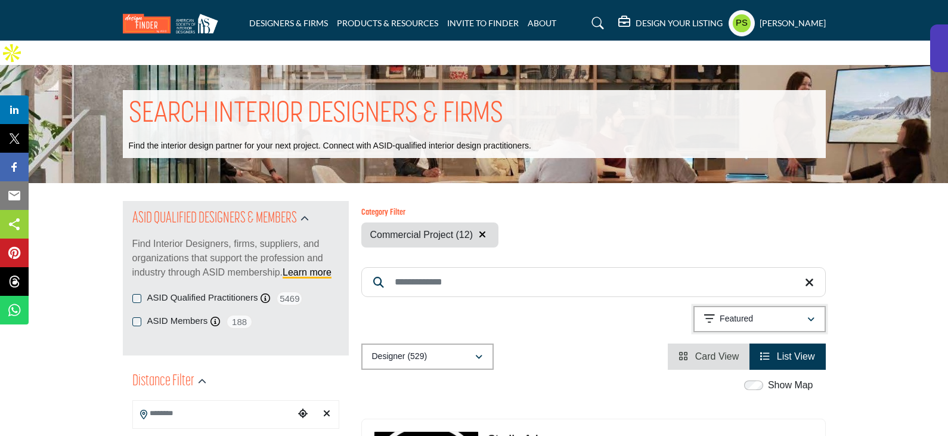
click at [759, 312] on div "Featured" at bounding box center [755, 319] width 103 height 14
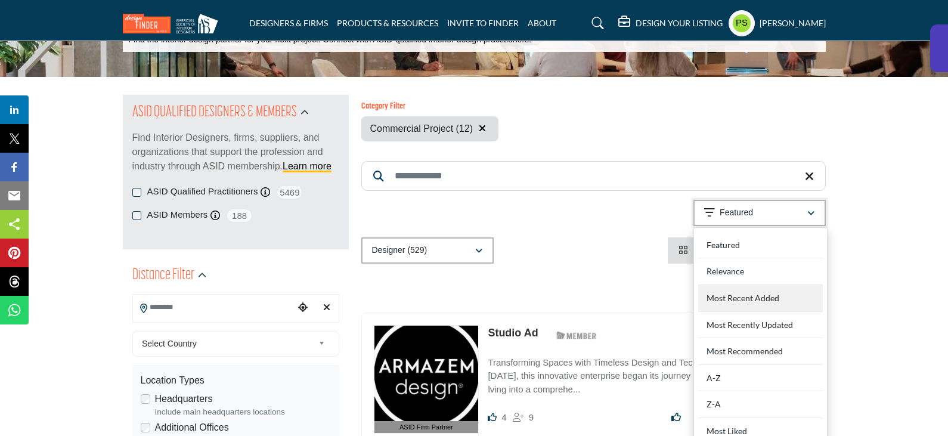
scroll to position [179, 0]
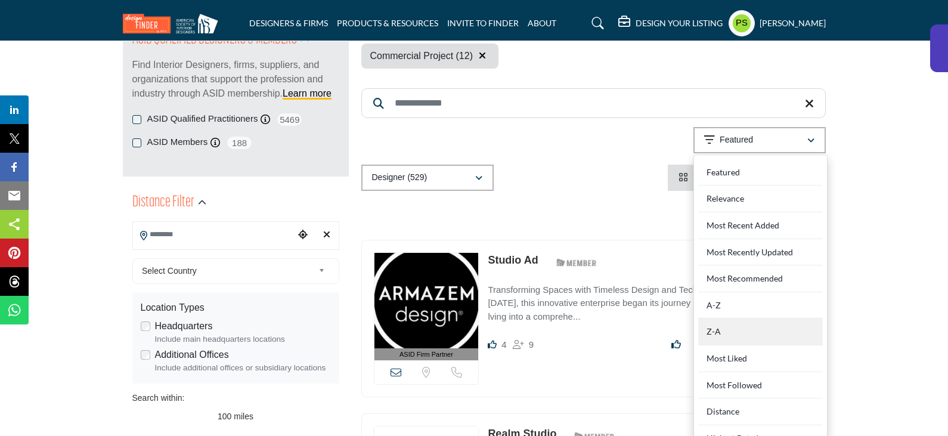
click at [734, 319] on div "Z-A" at bounding box center [760, 332] width 125 height 27
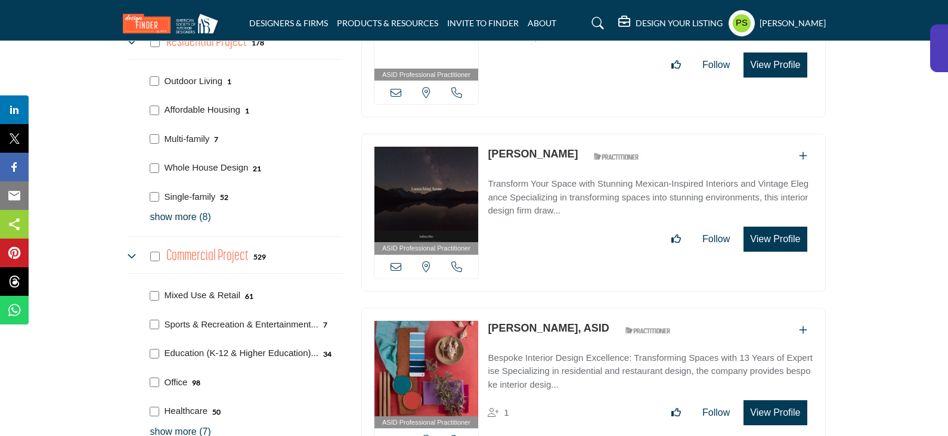
scroll to position [835, 0]
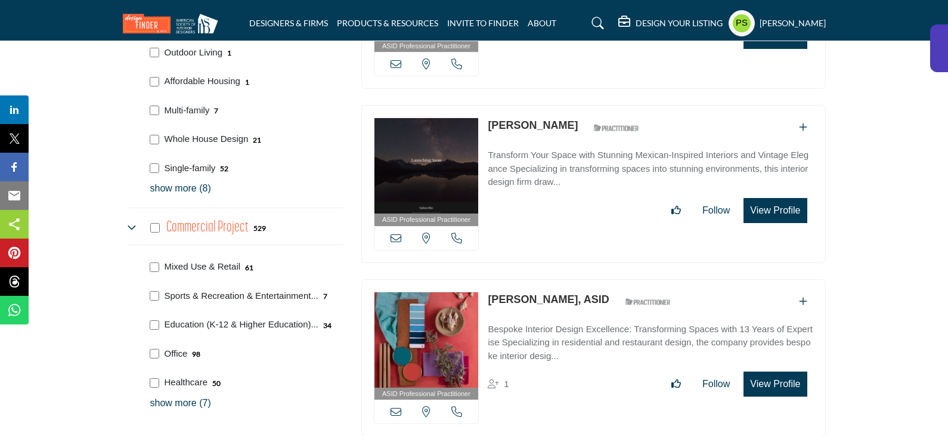
drag, startPoint x: 488, startPoint y: 99, endPoint x: 569, endPoint y: 102, distance: 81.2
click at [569, 105] on div "ASID Professional Practitioner ASID Professional Practitioners have successfull…" at bounding box center [593, 184] width 465 height 158
copy link "[PERSON_NAME]"
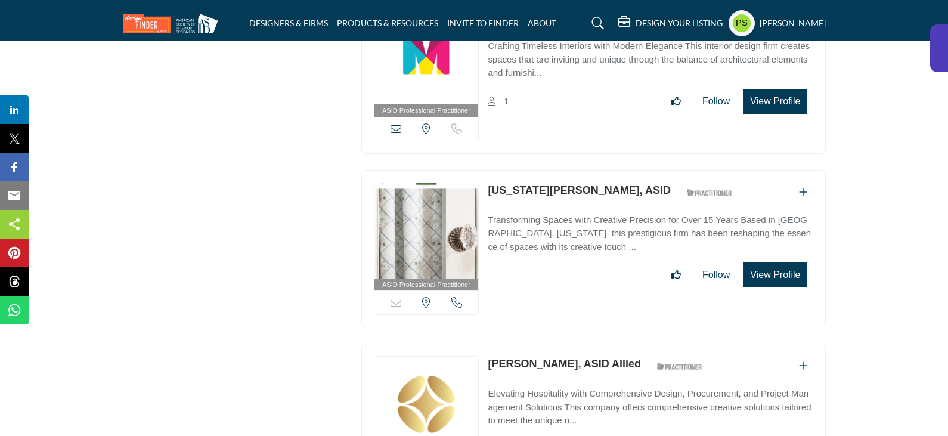
scroll to position [2505, 0]
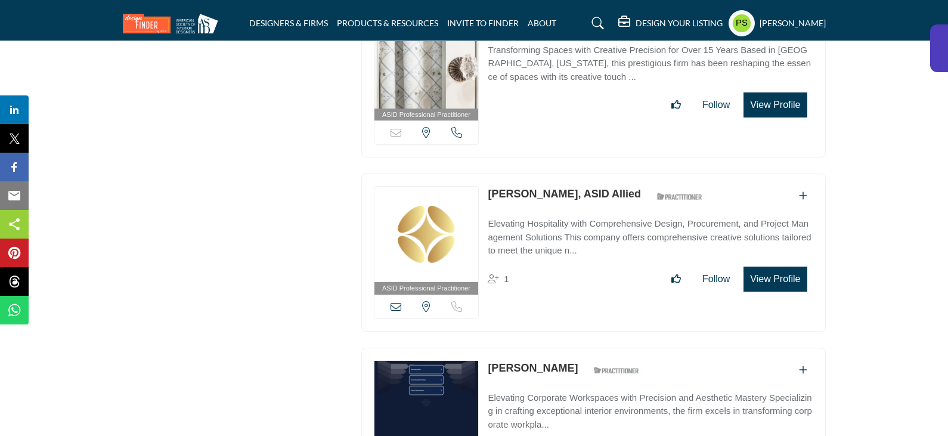
drag, startPoint x: 486, startPoint y: 340, endPoint x: 556, endPoint y: 344, distance: 70.5
click at [556, 348] on div "ASID Professional Practitioner ASID Professional Practitioners have successfull…" at bounding box center [593, 427] width 465 height 158
copy link "[PERSON_NAME]"
